Goal: Find specific page/section: Find specific page/section

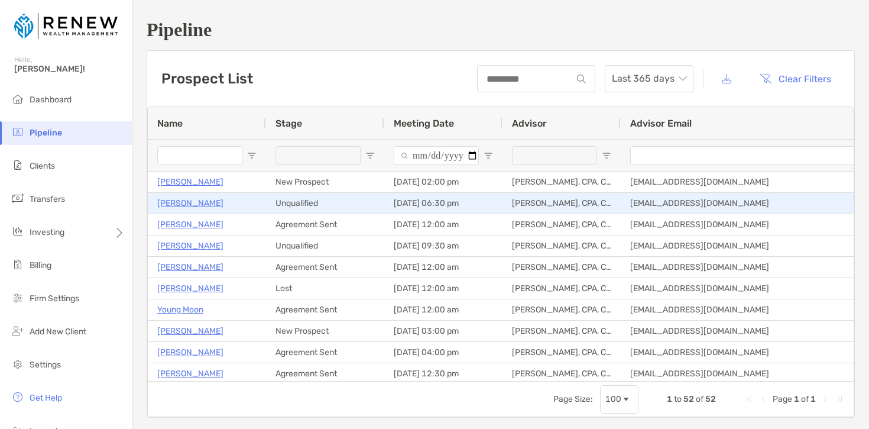
click at [203, 205] on p "Christopher Hawk" at bounding box center [190, 203] width 66 height 15
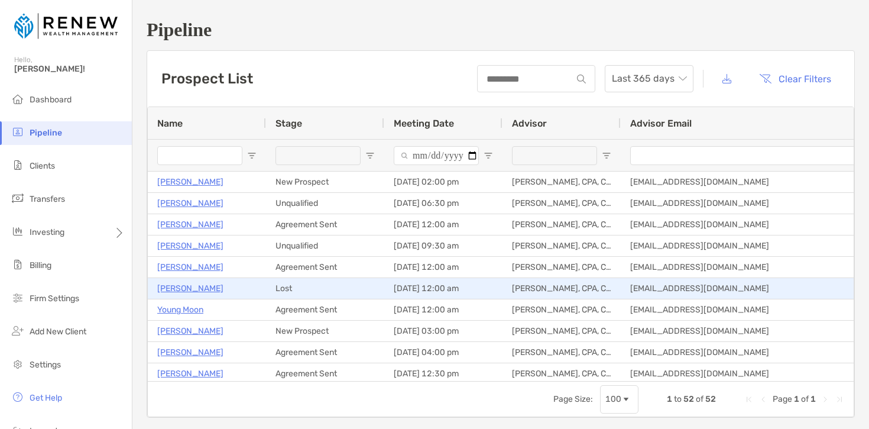
click at [180, 289] on p "Dan Orcutt" at bounding box center [190, 288] width 66 height 15
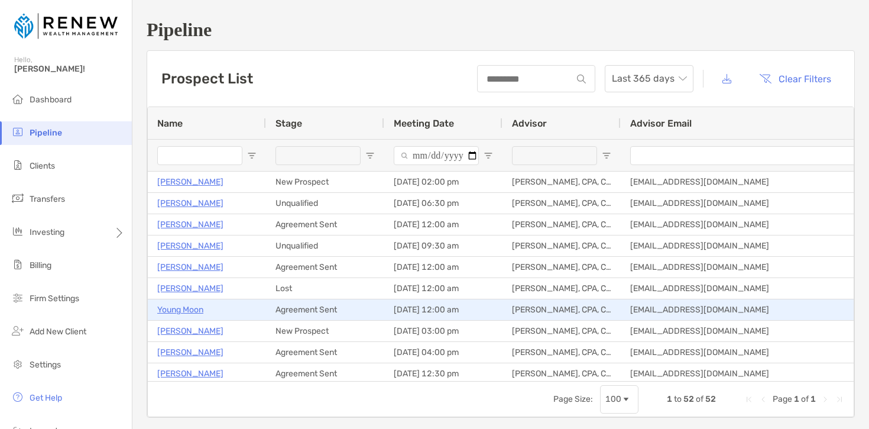
click at [190, 312] on p "Young Moon" at bounding box center [180, 309] width 46 height 15
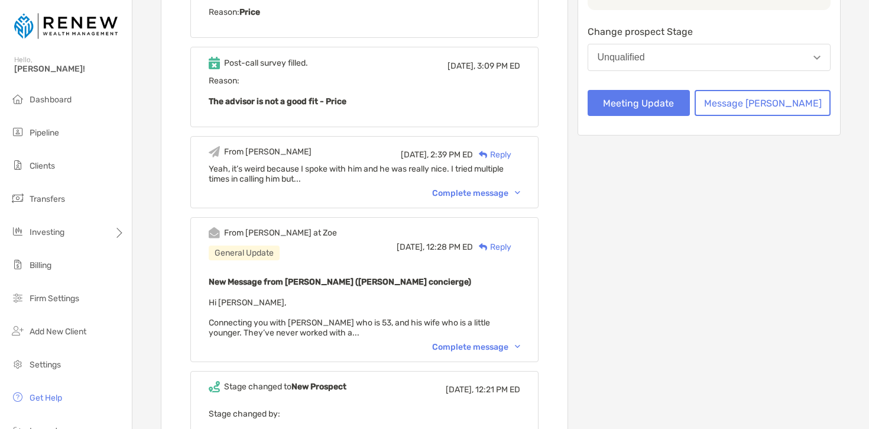
scroll to position [235, 0]
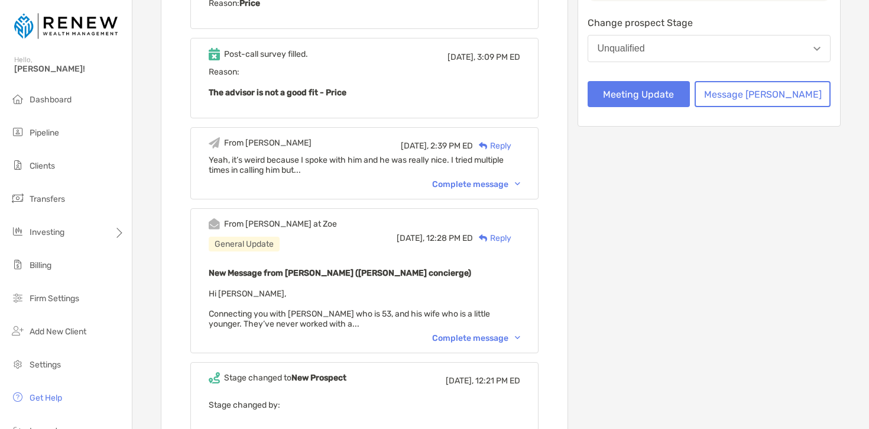
click at [520, 336] on img at bounding box center [517, 338] width 5 height 4
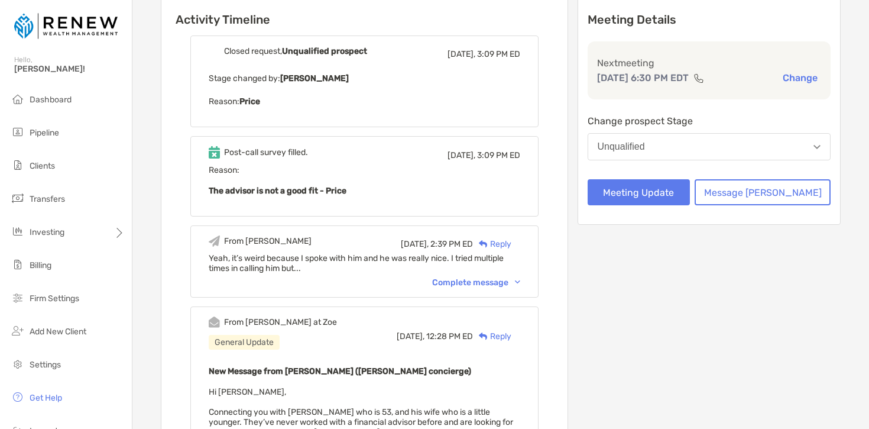
scroll to position [0, 0]
